Goal: Transaction & Acquisition: Purchase product/service

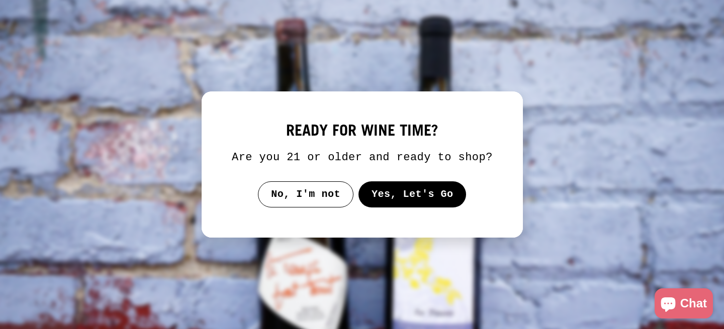
click at [430, 207] on button "Yes, Let's Go" at bounding box center [412, 194] width 108 height 26
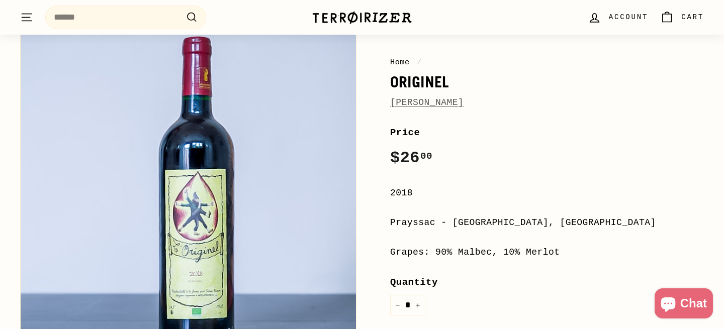
scroll to position [112, 0]
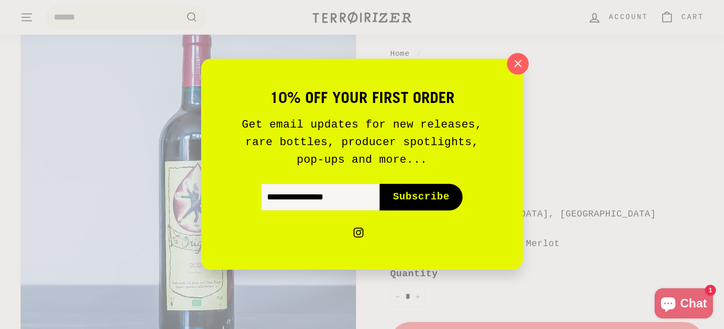
click at [518, 65] on icon "button" at bounding box center [517, 63] width 15 height 15
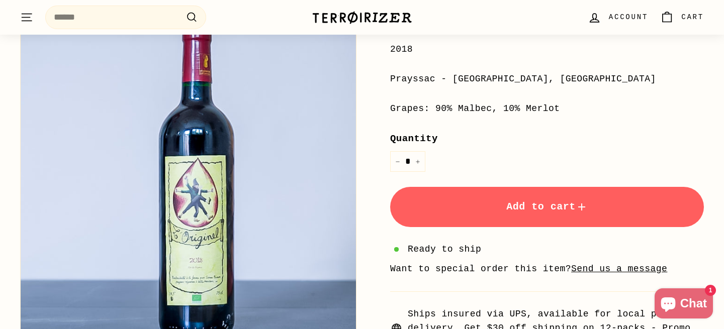
scroll to position [236, 0]
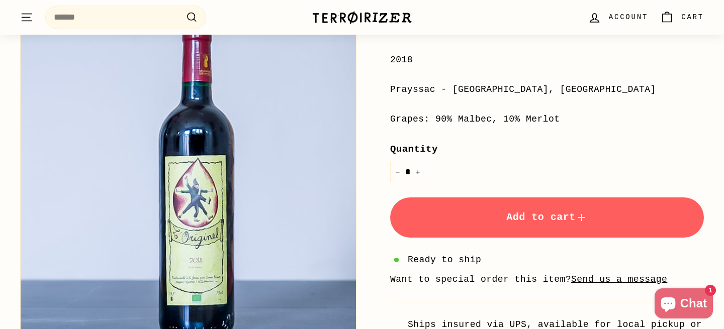
click at [506, 221] on span "Add to cart" at bounding box center [546, 218] width 81 height 12
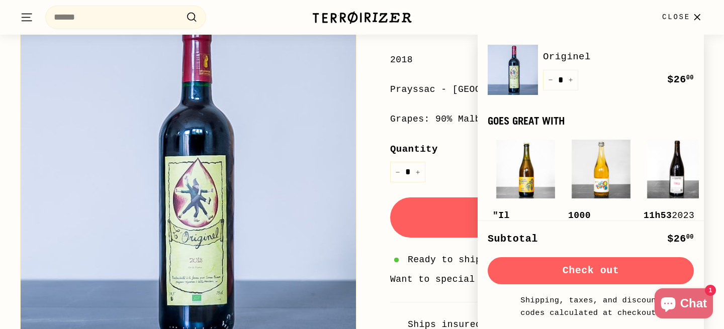
click at [581, 268] on button "Check out" at bounding box center [591, 270] width 206 height 27
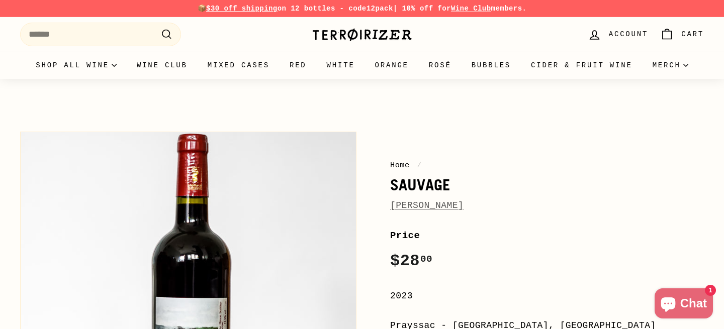
scroll to position [2, 0]
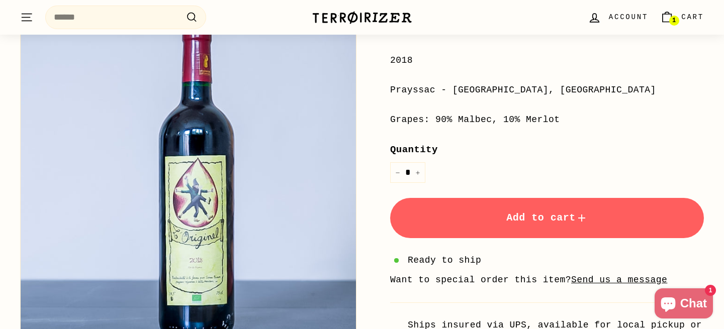
scroll to position [236, 0]
